Goal: Information Seeking & Learning: Compare options

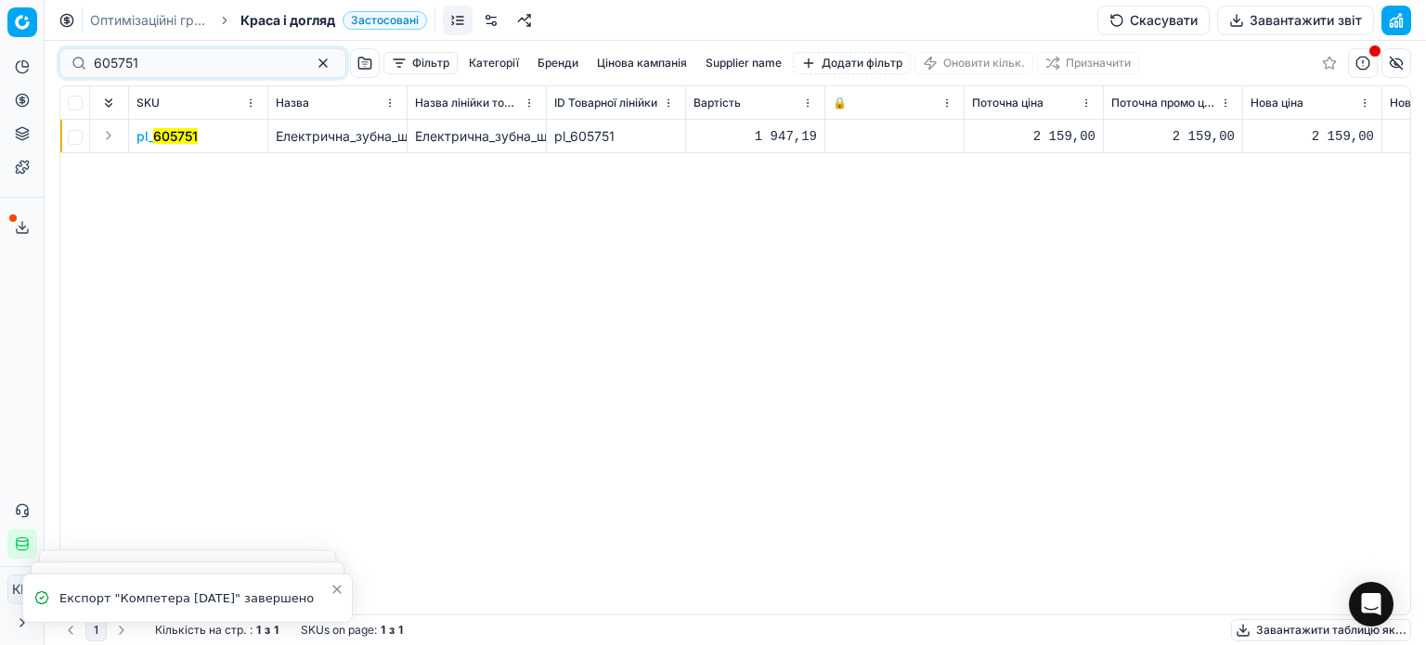
click at [0, 44] on div "Pricing platform Аналітика Цінова оптимізація Асортимент продукції Шаблони Серв…" at bounding box center [713, 322] width 1426 height 645
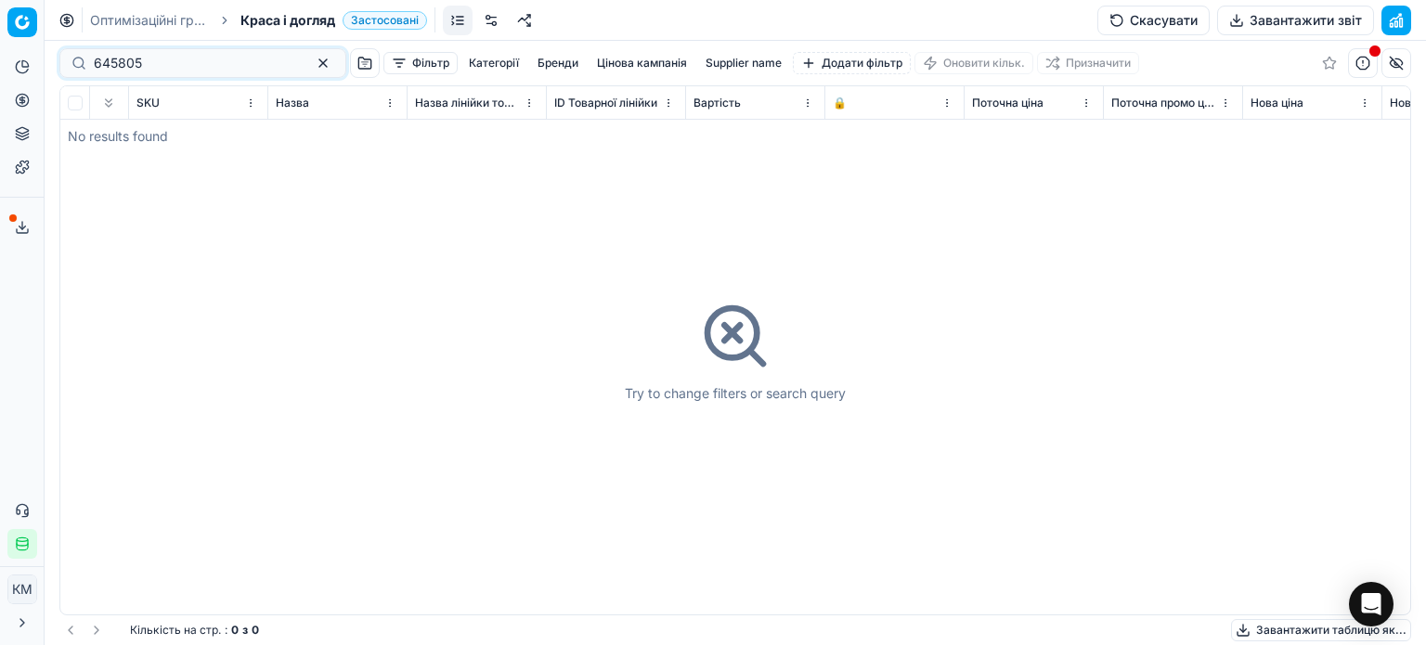
click at [97, 67] on input "645805" at bounding box center [195, 63] width 203 height 19
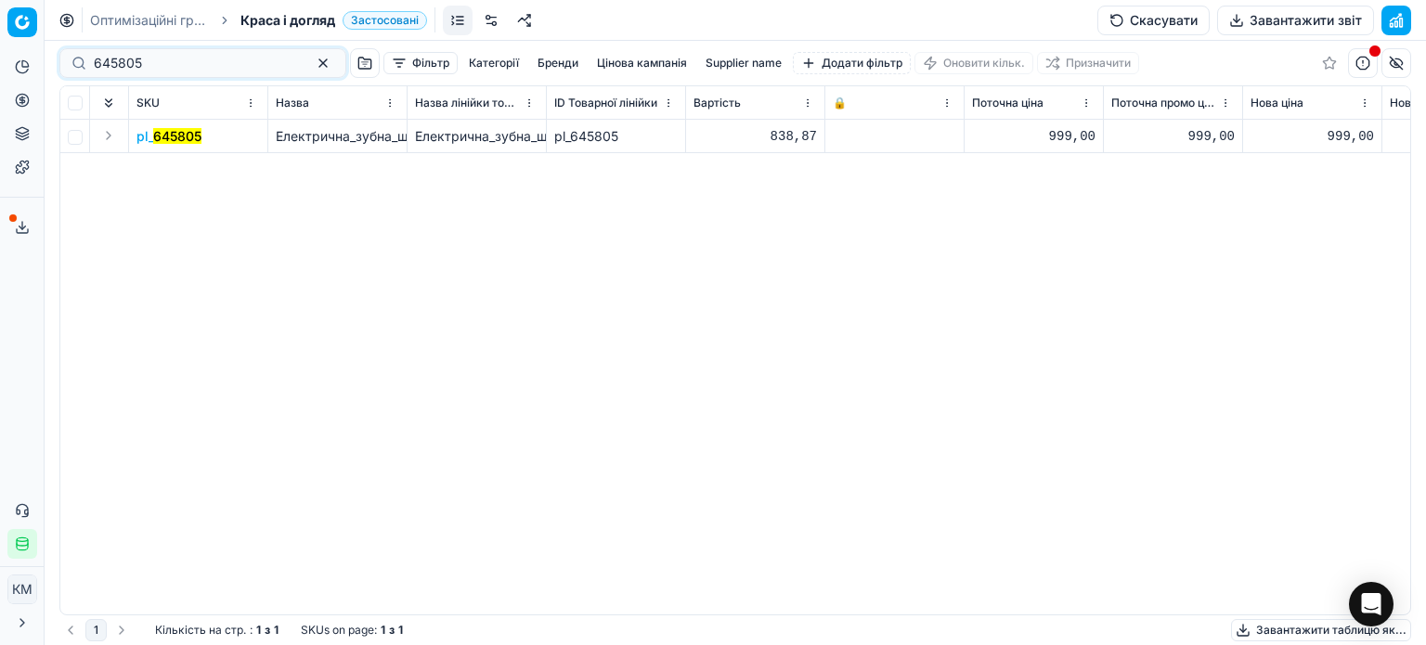
click at [175, 138] on mark "645805" at bounding box center [177, 136] width 48 height 16
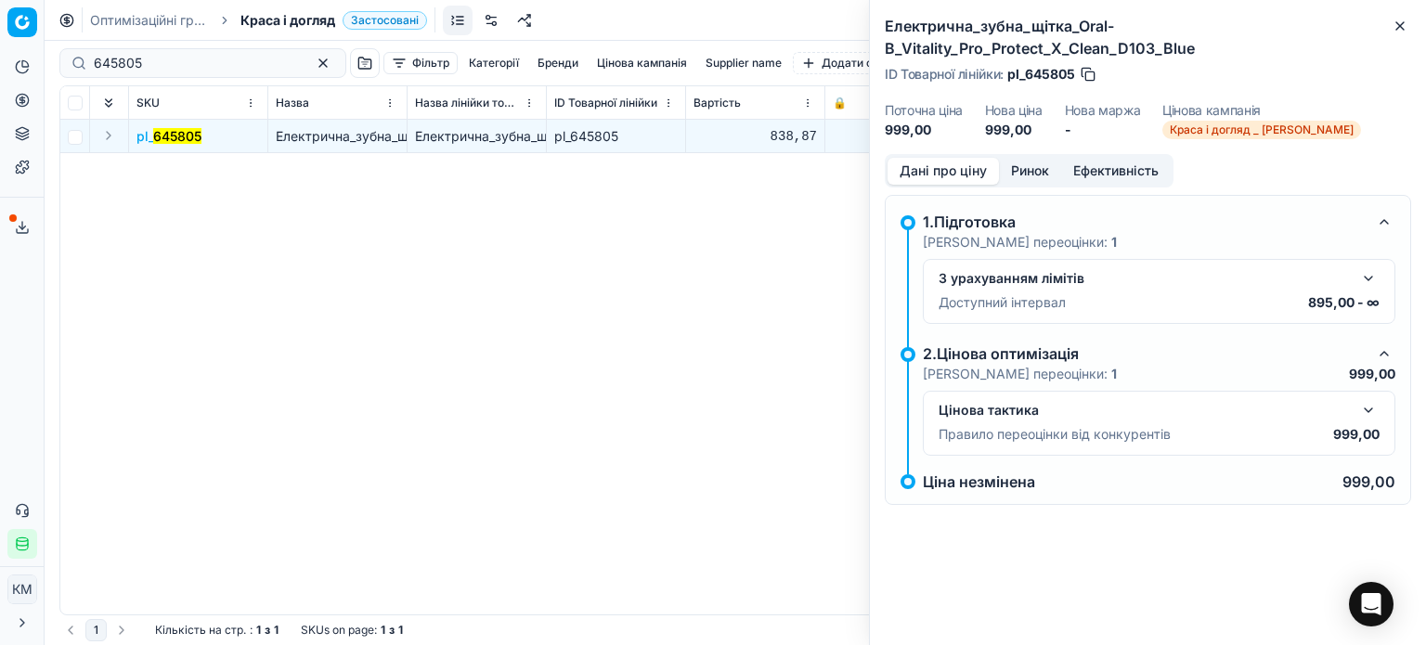
click at [1029, 175] on button "Ринок" at bounding box center [1030, 171] width 62 height 27
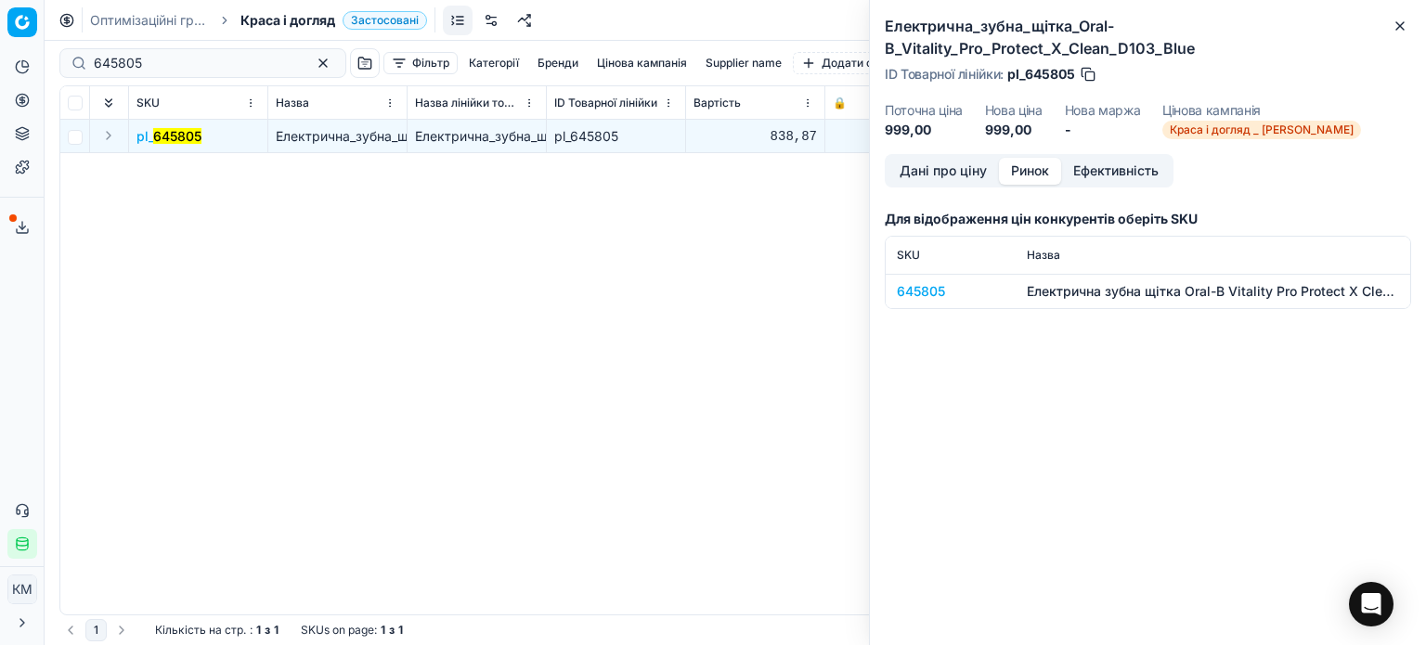
click at [939, 299] on div "645805" at bounding box center [951, 291] width 108 height 19
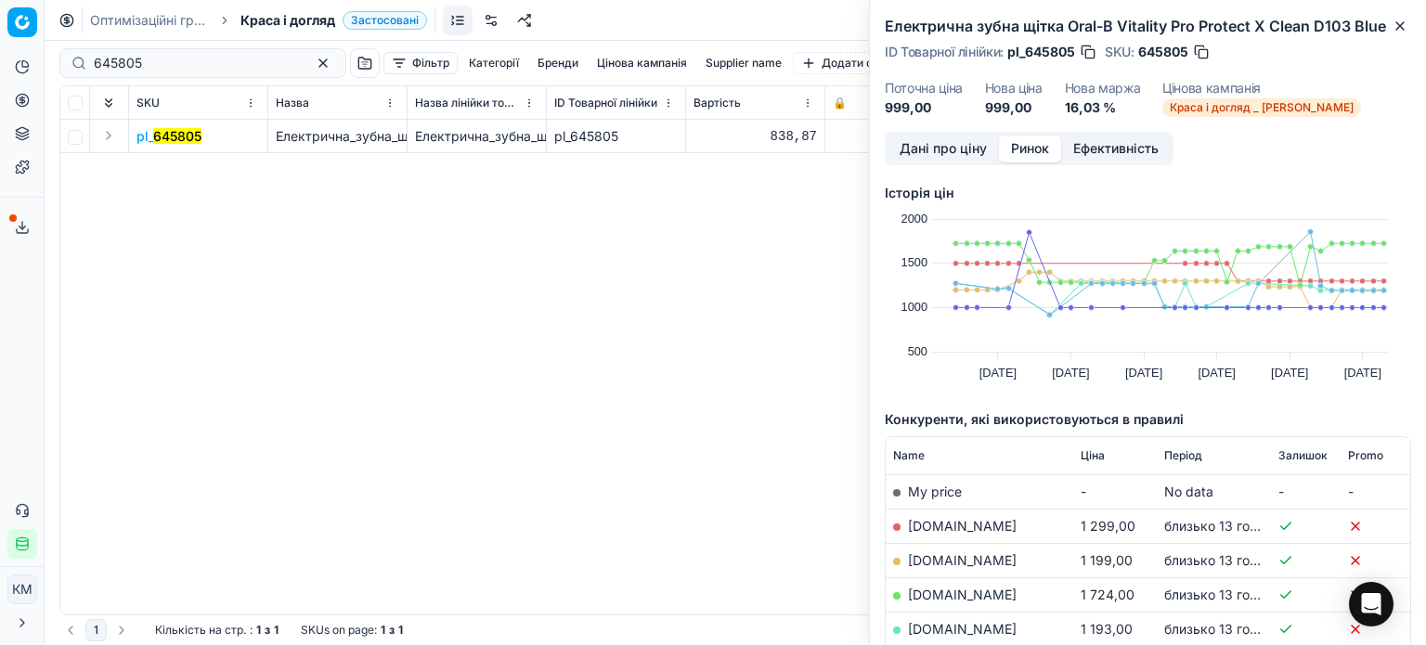
scroll to position [186, 0]
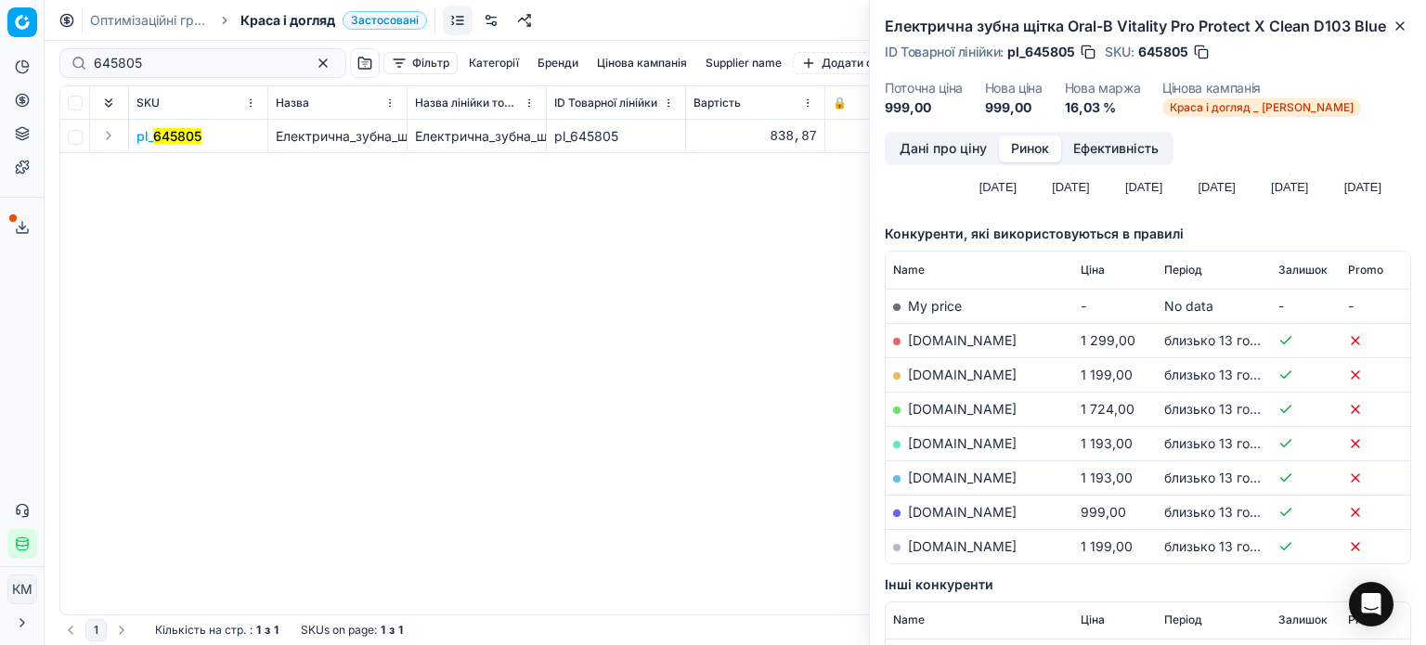
click at [953, 512] on link "[DOMAIN_NAME]" at bounding box center [962, 512] width 109 height 16
click at [1406, 23] on icon "button" at bounding box center [1400, 26] width 15 height 15
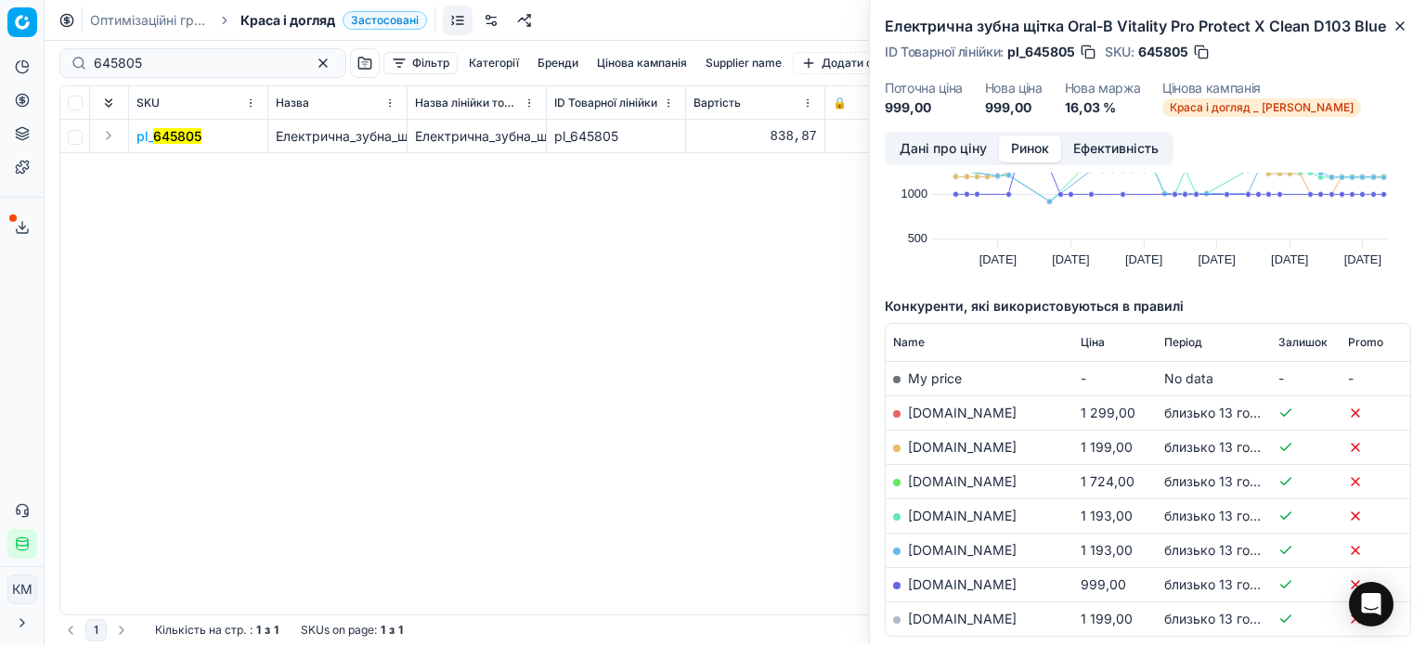
scroll to position [0, 0]
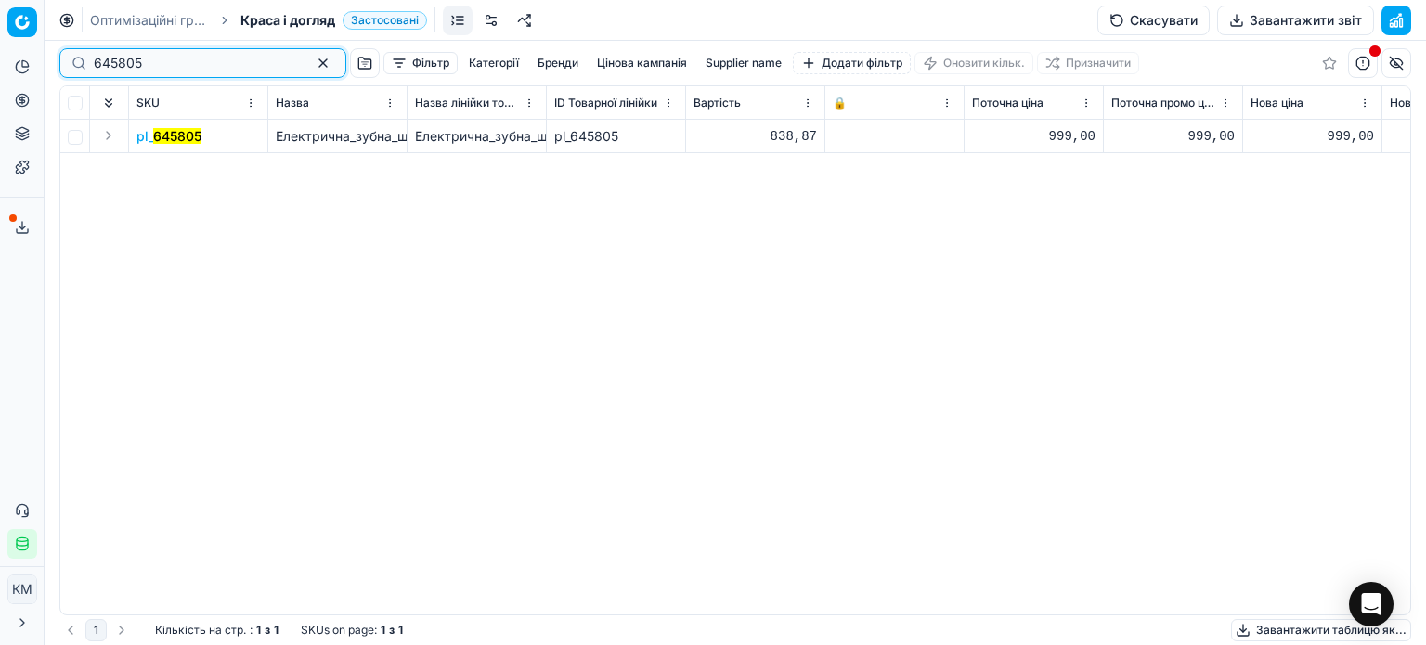
drag, startPoint x: 15, startPoint y: 54, endPoint x: 0, endPoint y: 48, distance: 15.9
click at [0, 48] on div "Pricing platform Аналітика Цінова оптимізація Асортимент продукції Шаблони Серв…" at bounding box center [713, 322] width 1426 height 645
paste input "0574"
type input "605745"
click at [172, 139] on mark "605745" at bounding box center [176, 136] width 46 height 16
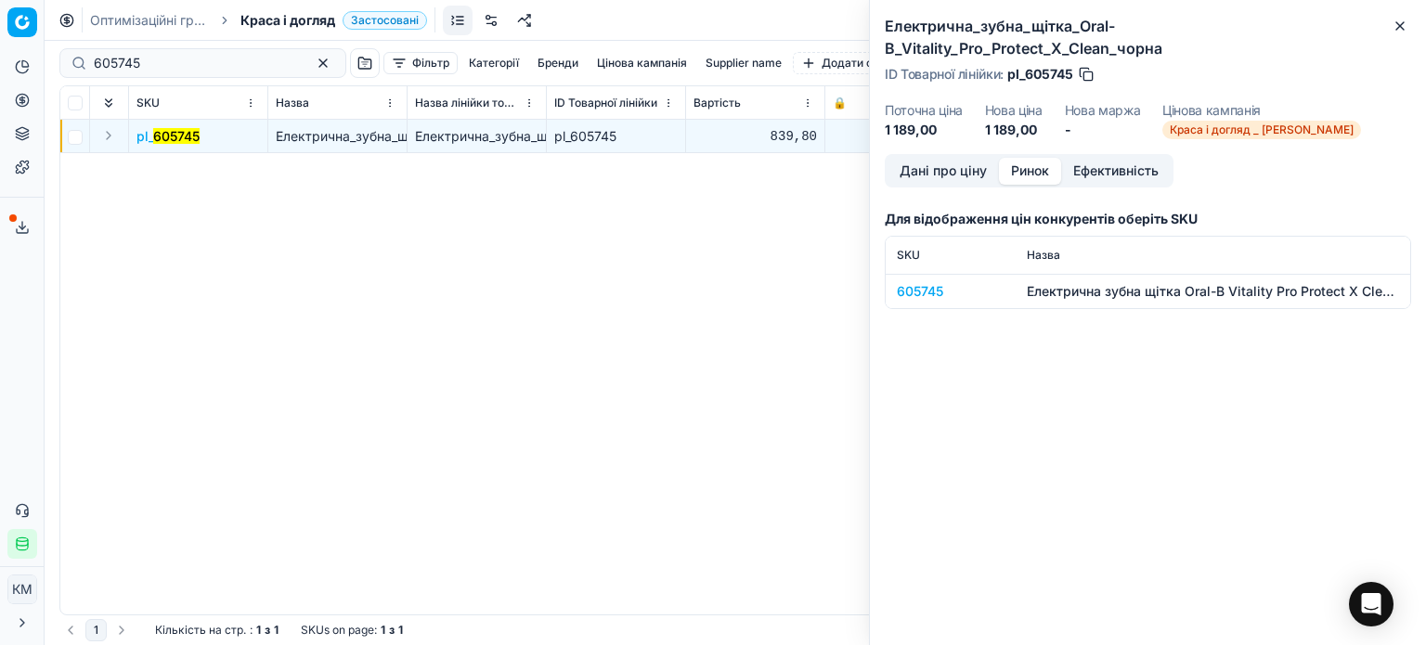
drag, startPoint x: 1040, startPoint y: 148, endPoint x: 1036, endPoint y: 165, distance: 18.0
click at [1040, 158] on button "Ринок" at bounding box center [1030, 171] width 62 height 27
click at [923, 282] on div "605745" at bounding box center [951, 291] width 108 height 19
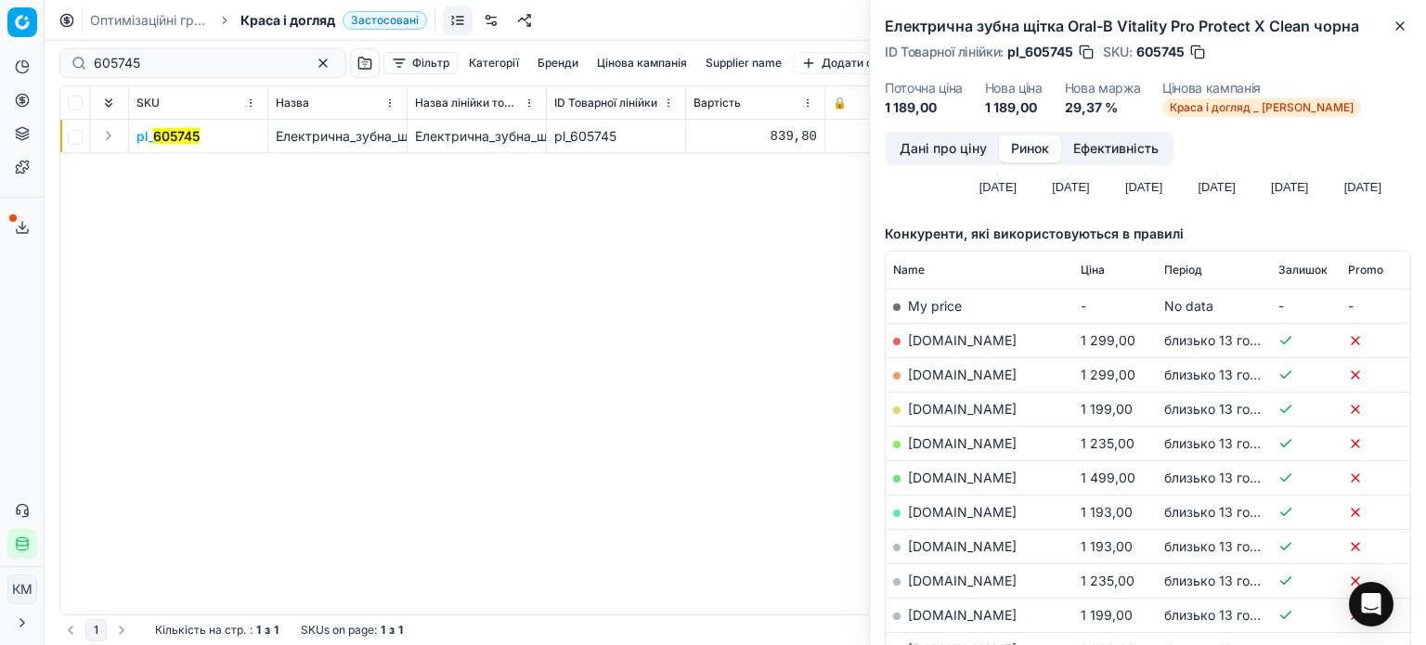
scroll to position [279, 0]
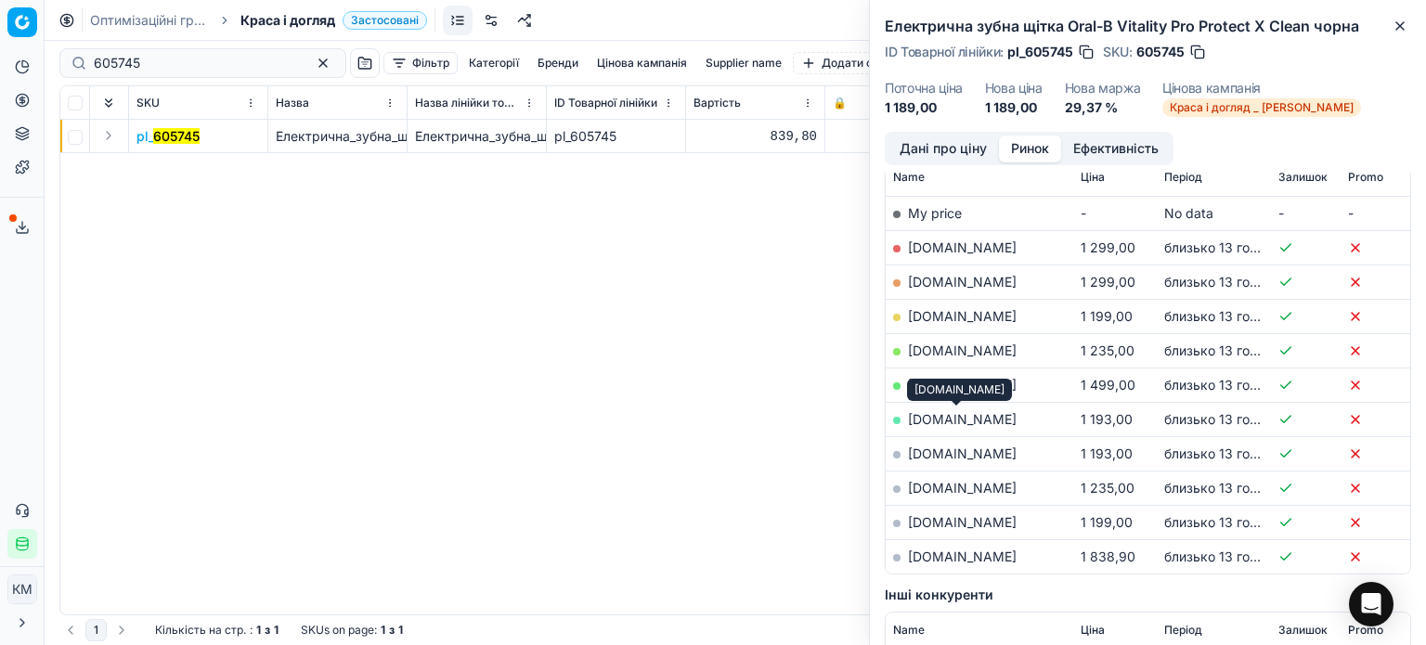
click at [980, 419] on link "[DOMAIN_NAME]" at bounding box center [962, 419] width 109 height 16
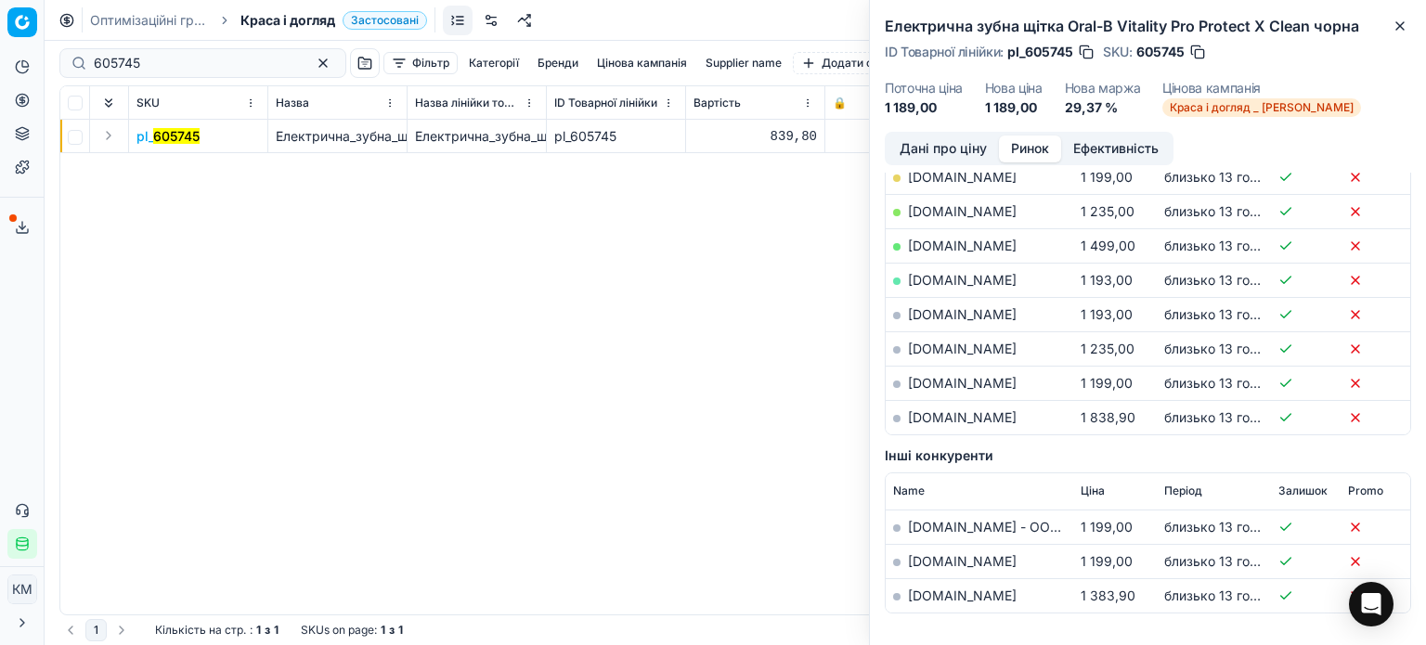
scroll to position [494, 0]
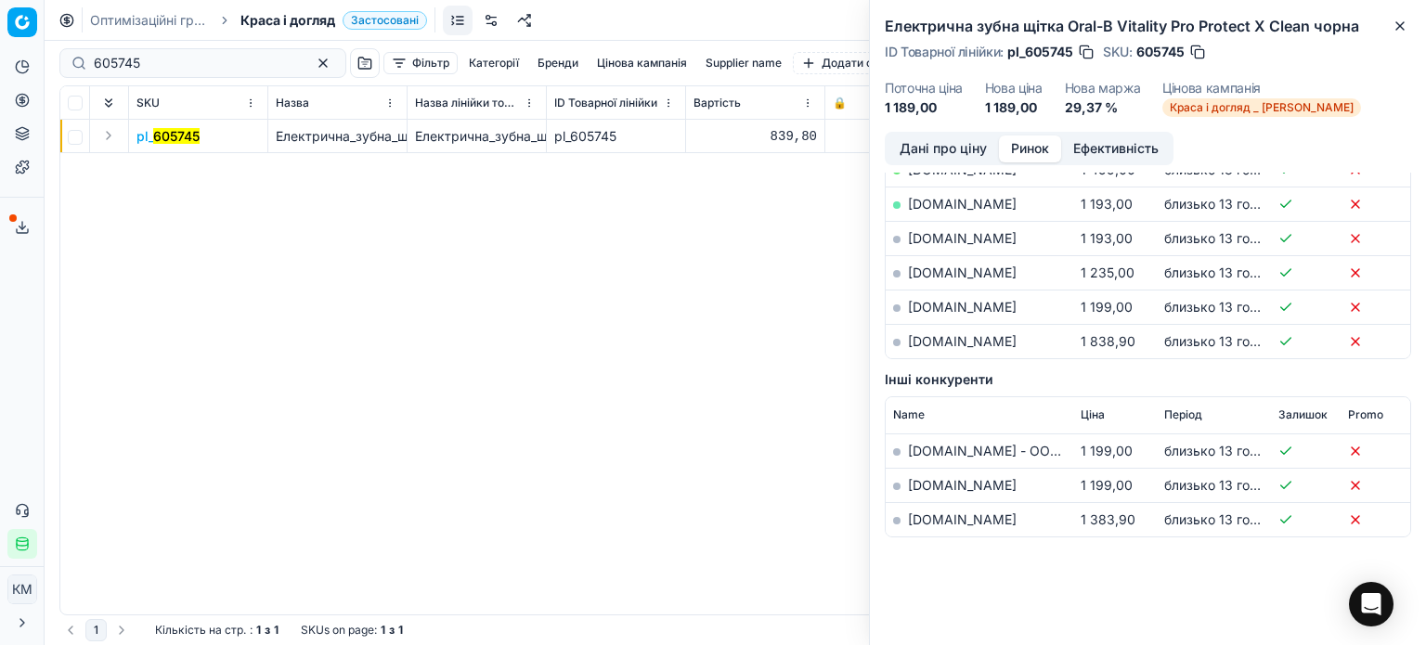
click at [255, 467] on div "pl_ 605745 Електрична_зубна_щітка_Oral-B_Vitality_Pro_Protect_X_Clean_чорна Еле…" at bounding box center [735, 367] width 1350 height 495
click at [1404, 29] on icon "button" at bounding box center [1400, 26] width 15 height 15
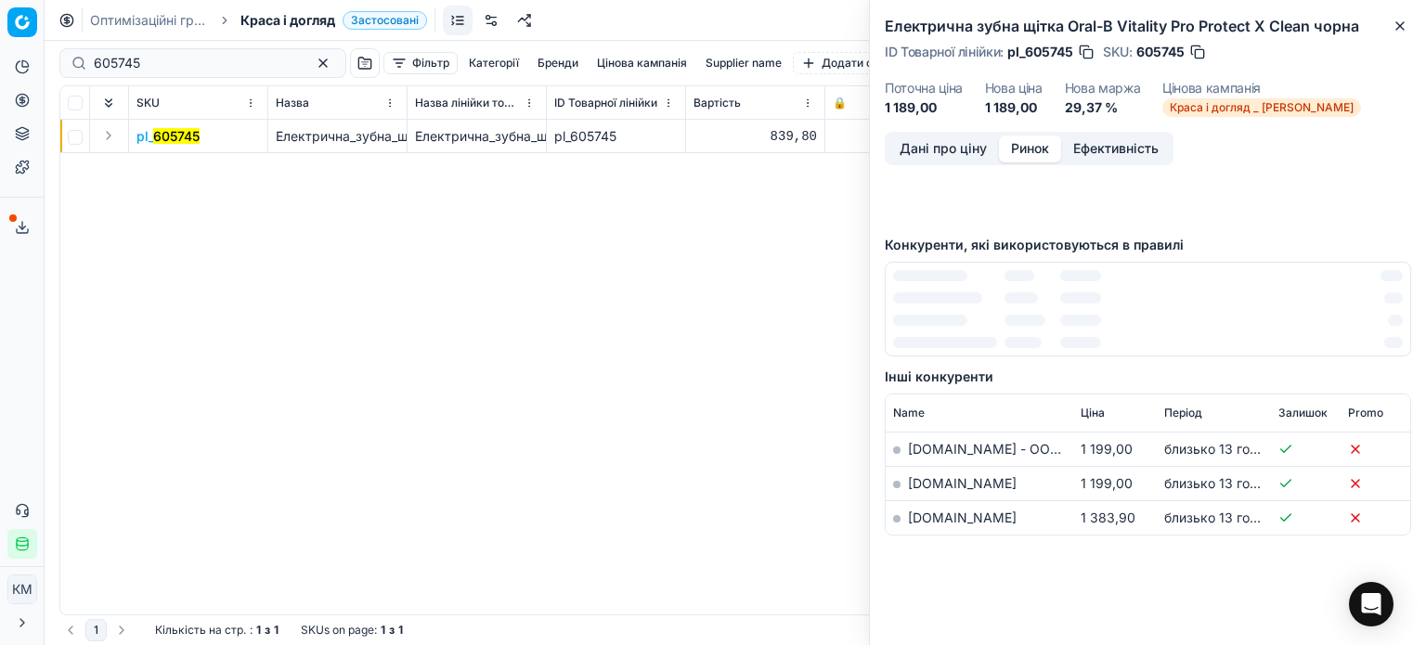
scroll to position [0, 0]
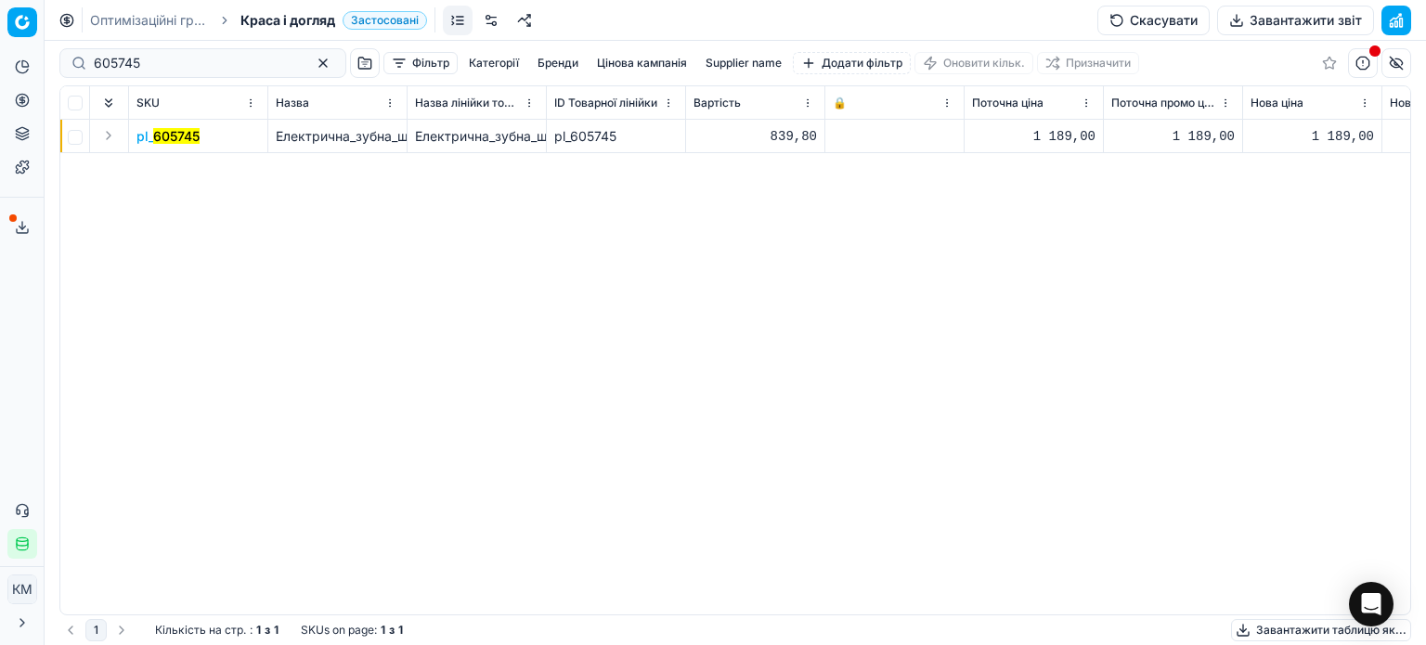
click at [162, 129] on span "pl_ 605745" at bounding box center [167, 136] width 63 height 19
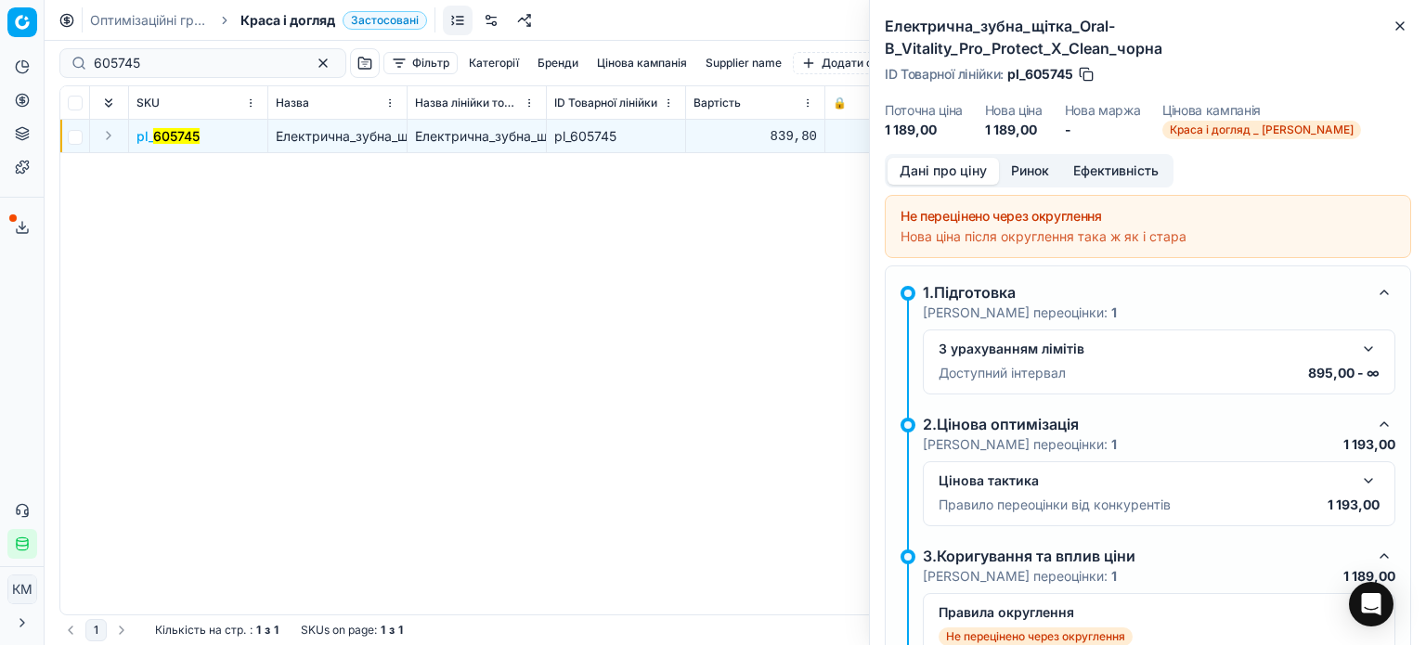
click at [1047, 158] on button "Ринок" at bounding box center [1030, 171] width 62 height 27
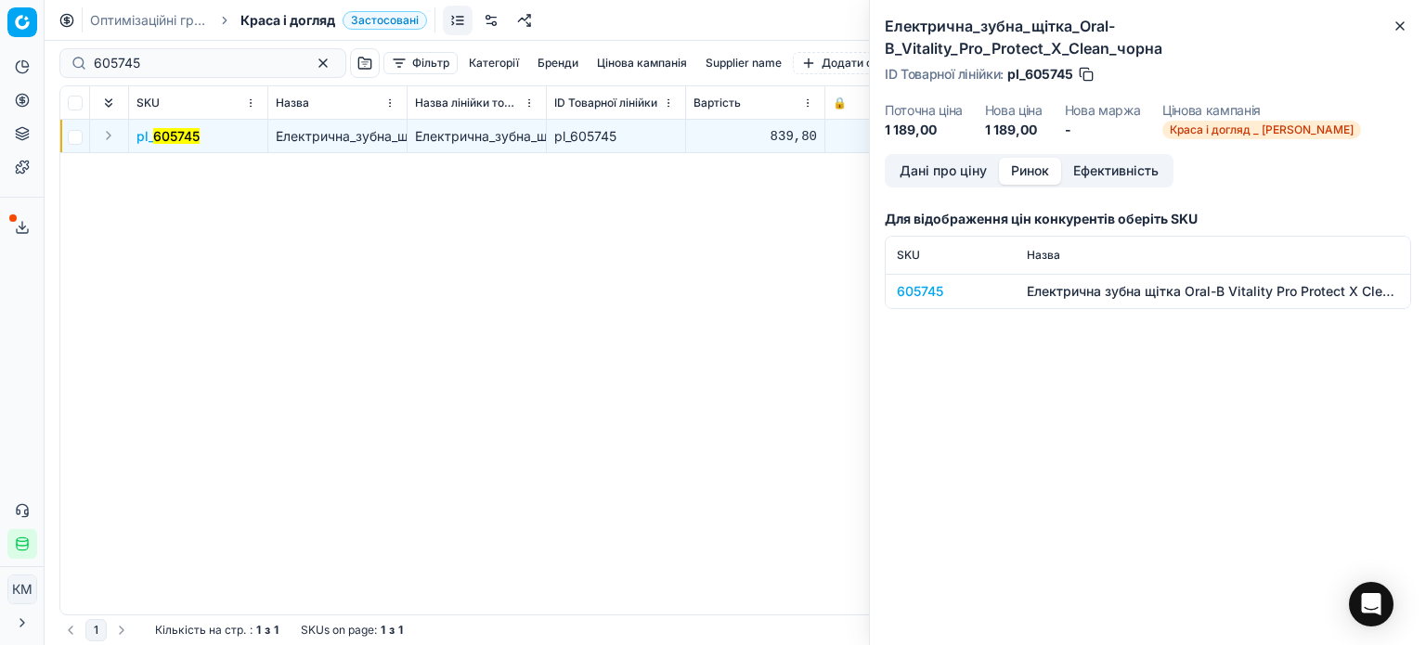
click at [943, 282] on div "605745" at bounding box center [951, 291] width 108 height 19
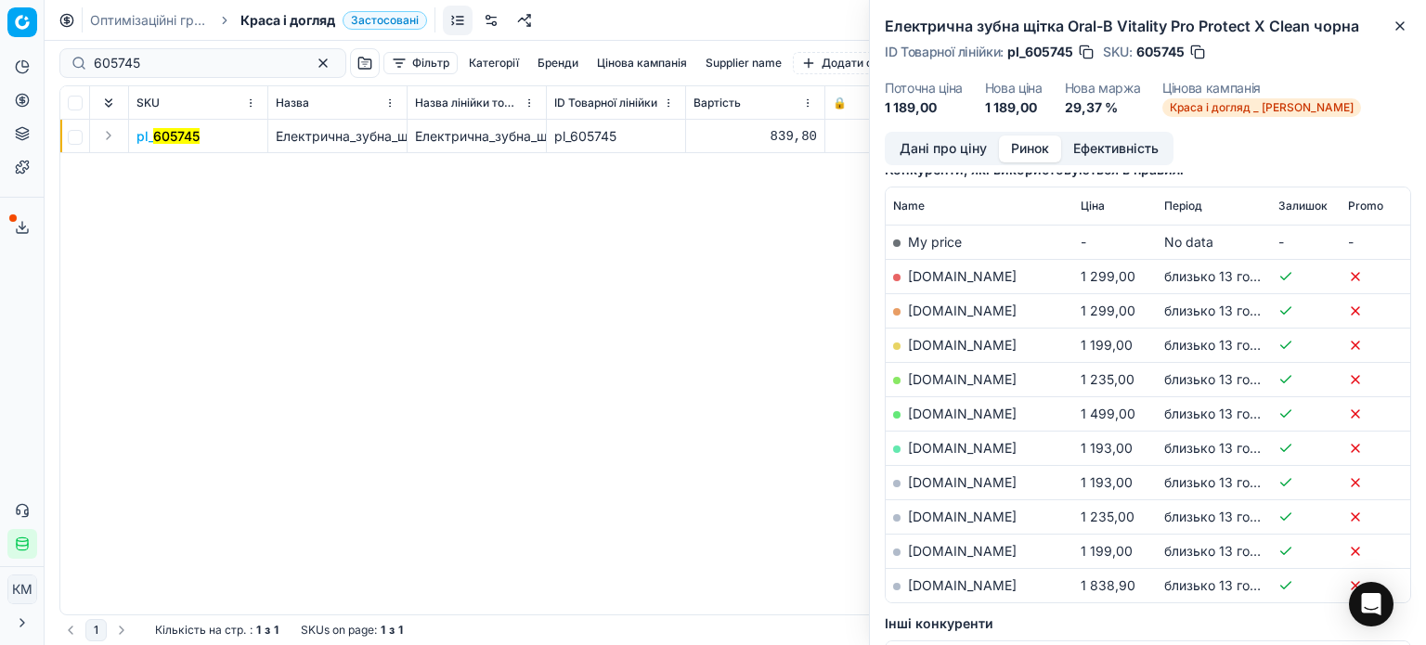
scroll to position [279, 0]
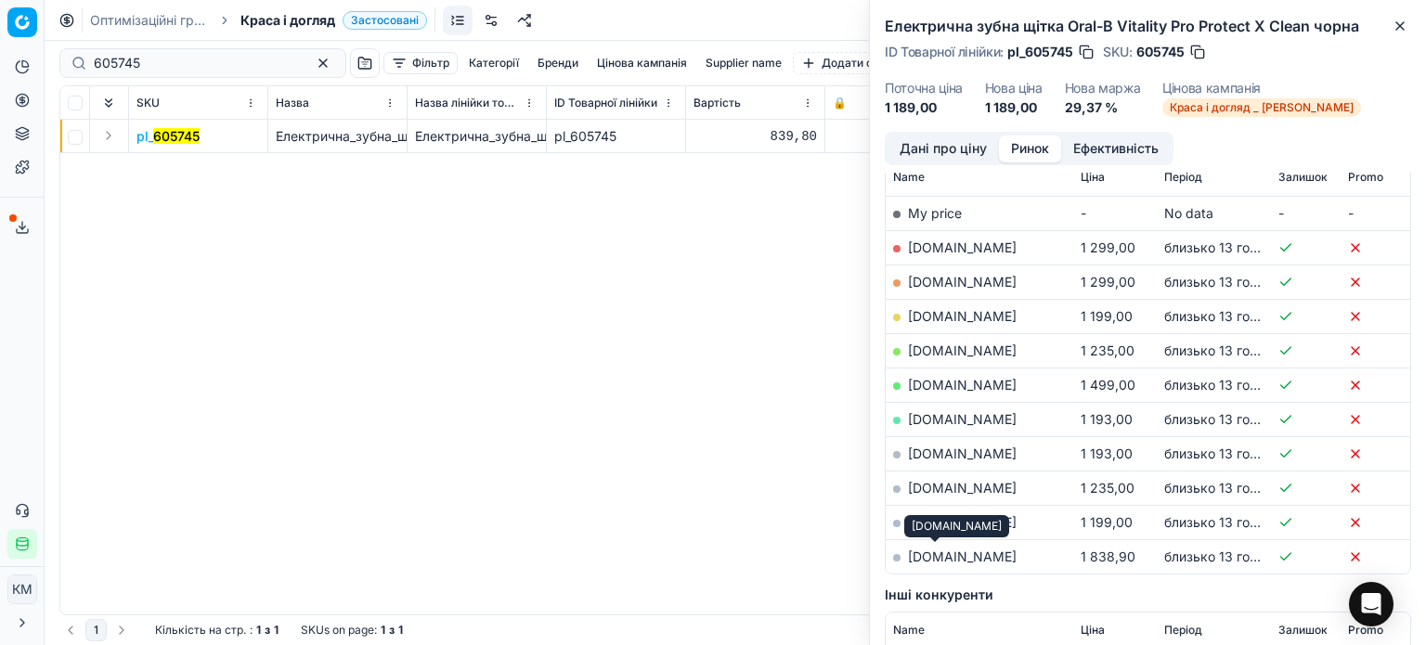
click at [943, 552] on link "[DOMAIN_NAME]" at bounding box center [962, 557] width 109 height 16
click at [1401, 27] on icon "button" at bounding box center [1399, 25] width 7 height 7
